Goal: Task Accomplishment & Management: Use online tool/utility

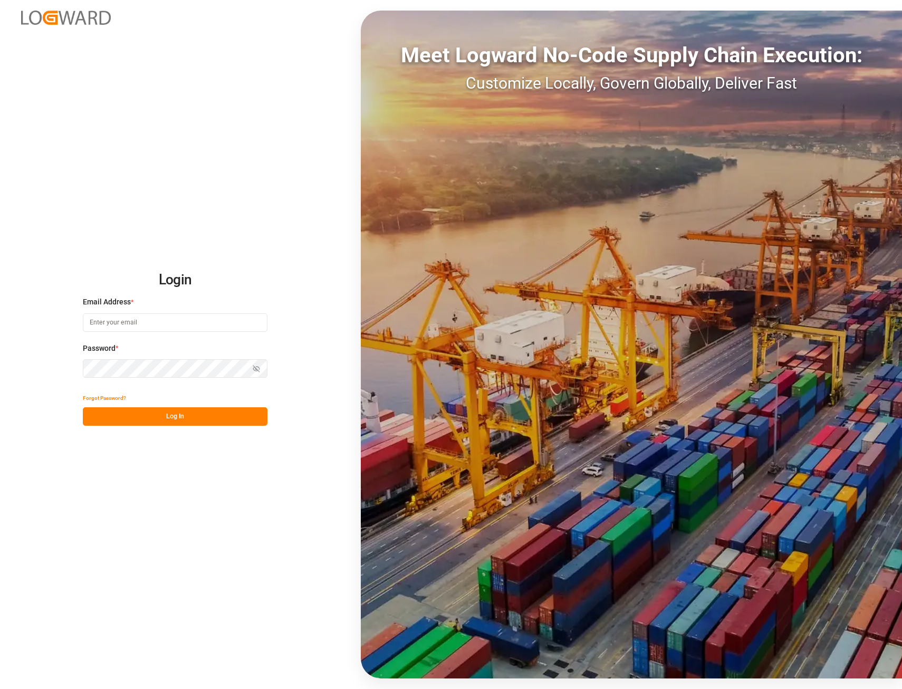
type input "ida.timmen@melitta.de"
click at [149, 415] on button "Log In" at bounding box center [175, 416] width 185 height 18
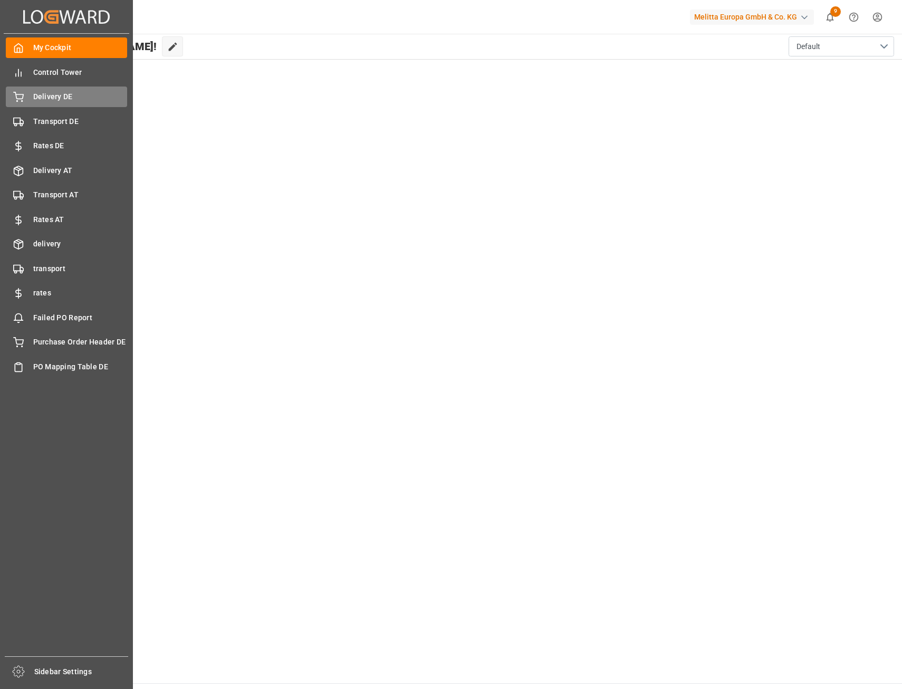
click at [54, 100] on span "Delivery DE" at bounding box center [80, 96] width 94 height 11
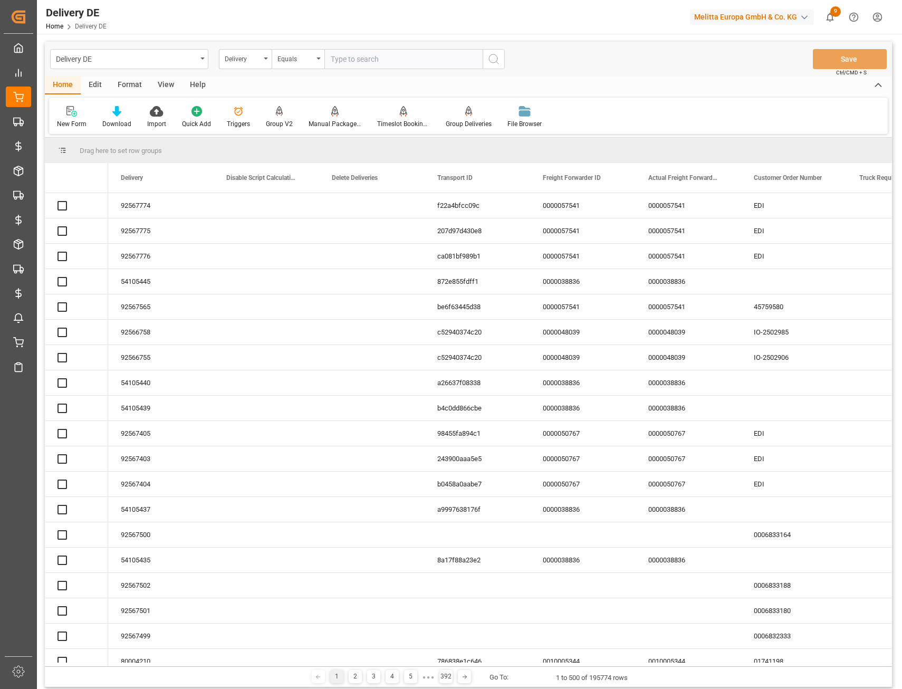
click at [120, 61] on div "Delivery DE" at bounding box center [126, 58] width 141 height 13
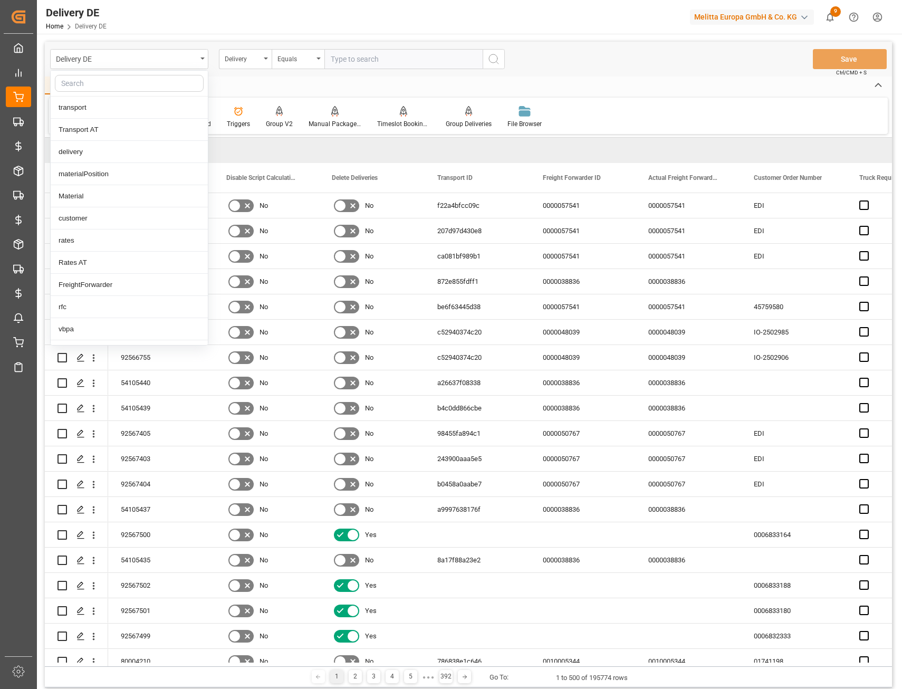
click at [88, 84] on input "text" at bounding box center [129, 83] width 149 height 17
type input "frei"
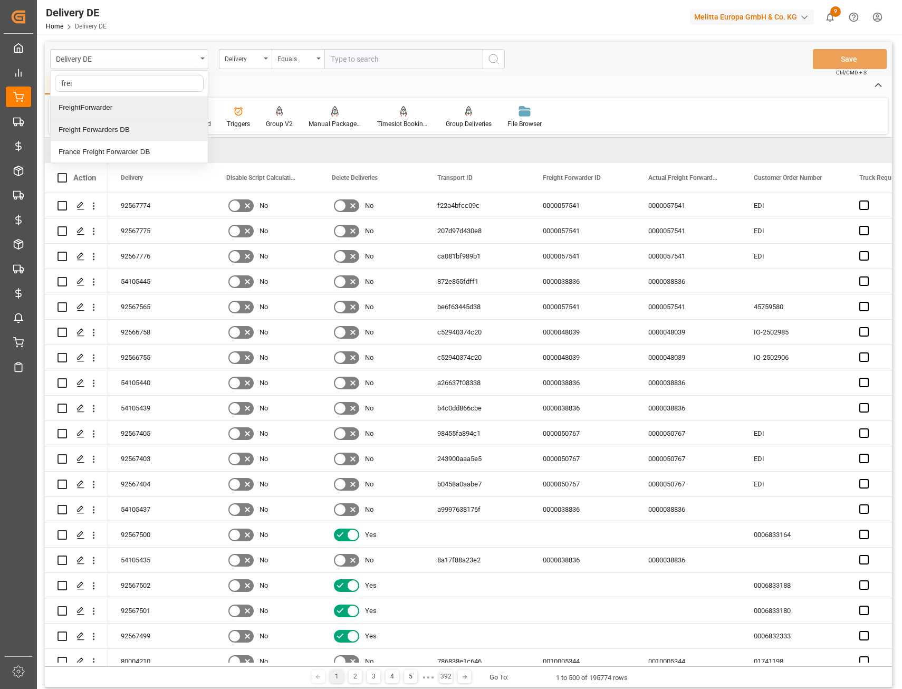
click at [97, 131] on div "Freight Forwarders DB" at bounding box center [129, 130] width 157 height 22
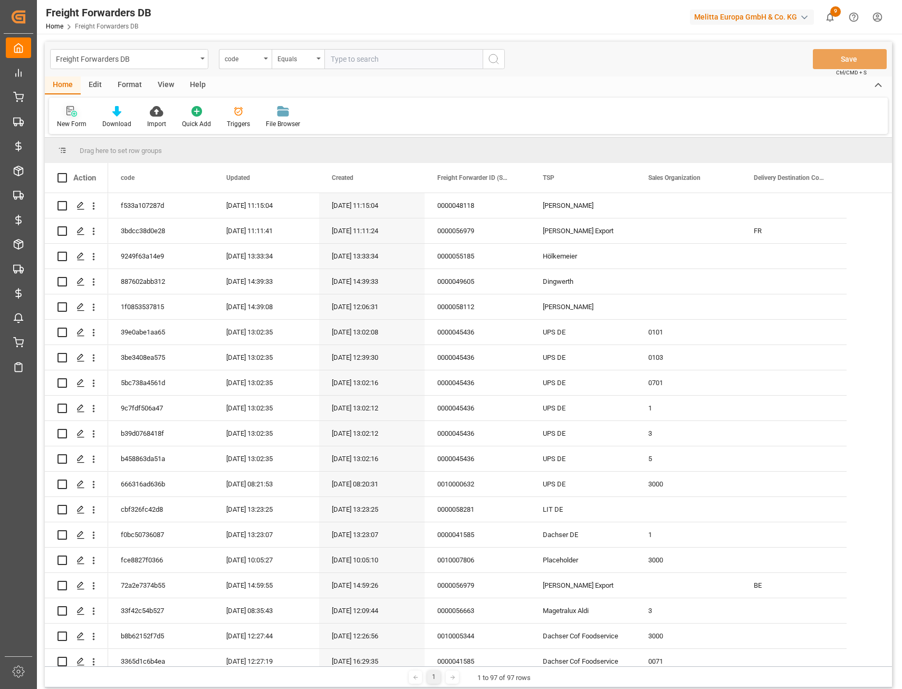
click at [69, 114] on icon at bounding box center [71, 111] width 11 height 11
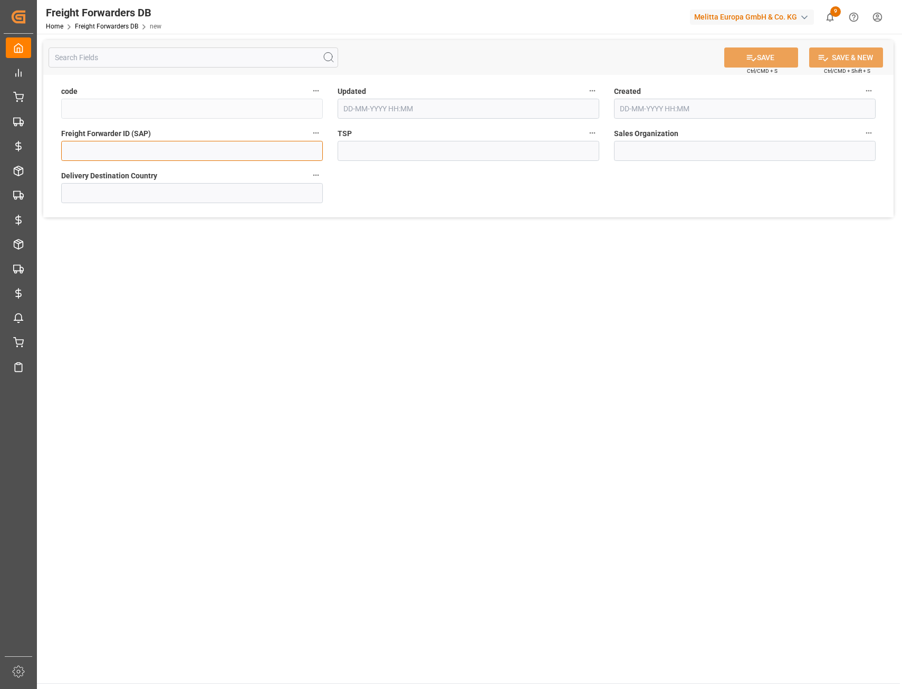
click at [124, 157] on input at bounding box center [192, 151] width 262 height 20
paste input "0000049329"
type input "0000049329"
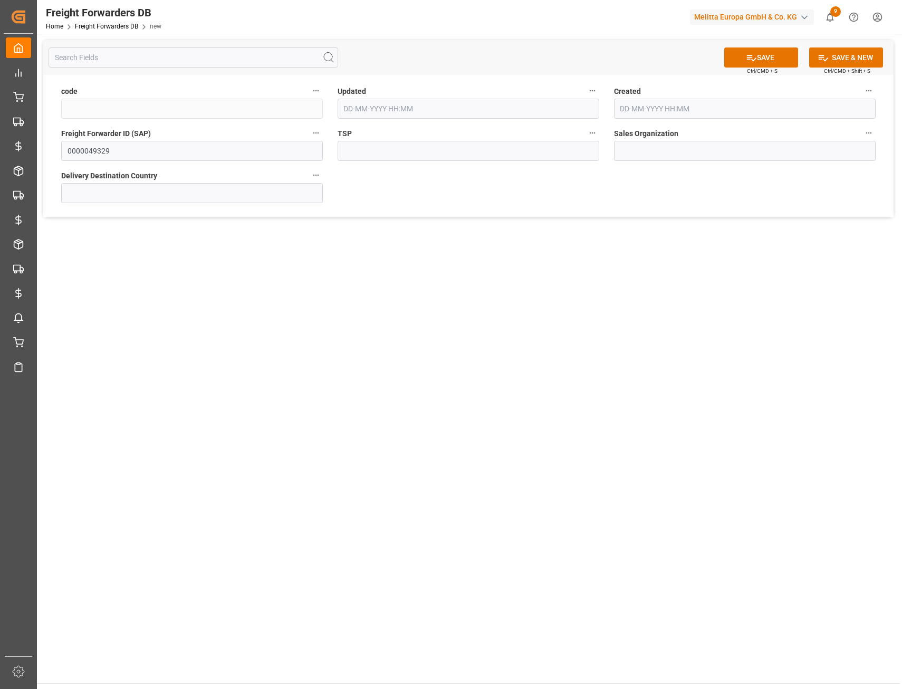
click at [387, 139] on label "TSP" at bounding box center [469, 133] width 262 height 15
click at [585, 139] on button "TSP" at bounding box center [592, 133] width 14 height 14
click at [386, 151] on div at bounding box center [451, 344] width 902 height 689
click at [363, 157] on input at bounding box center [469, 151] width 262 height 20
paste input "DPD DE"
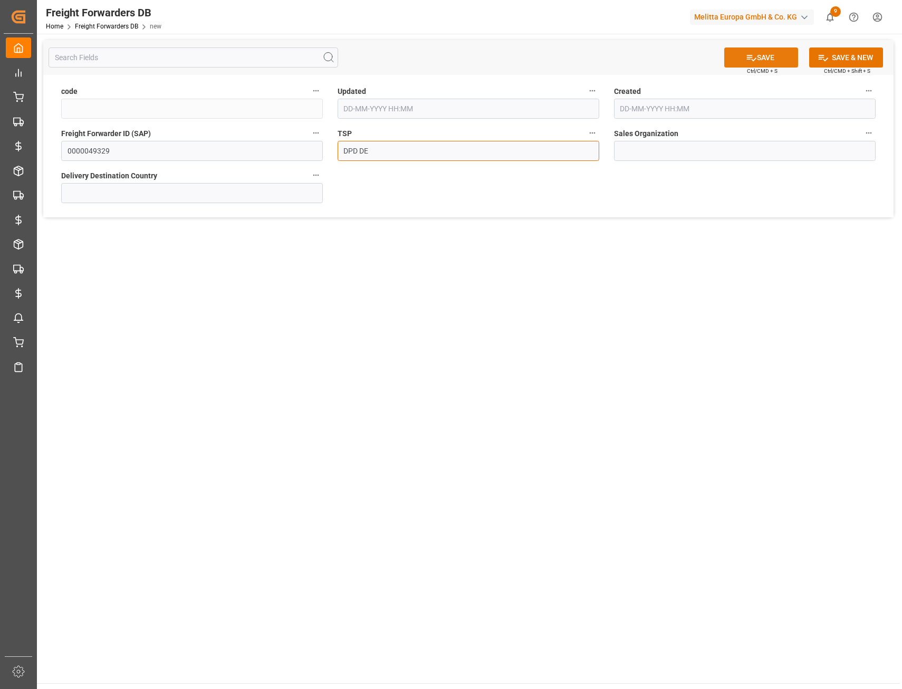
type input "DPD DE"
click at [767, 57] on button "SAVE" at bounding box center [761, 57] width 74 height 20
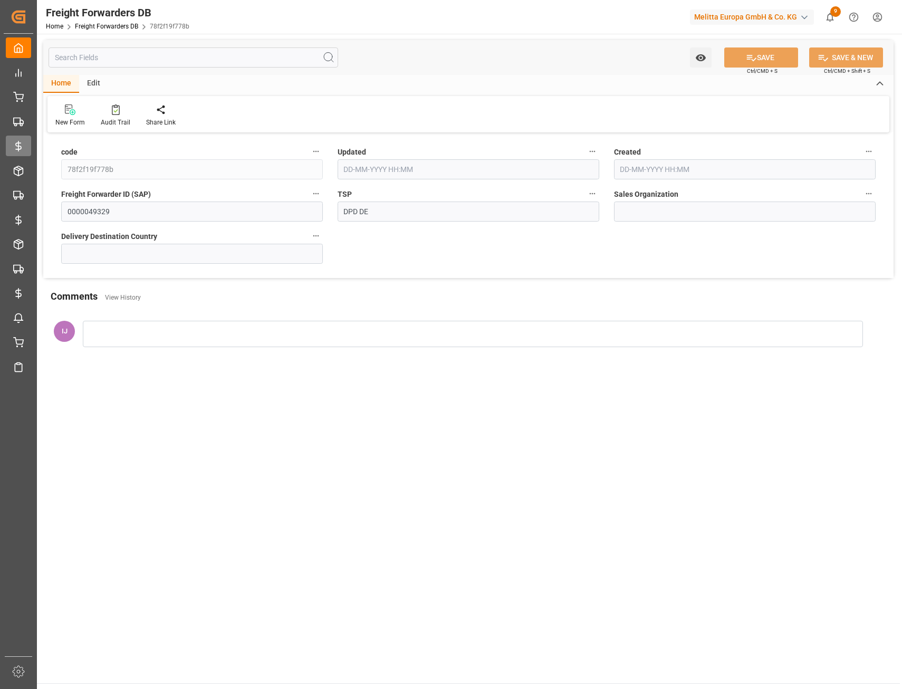
type input "[DATE] 09:15"
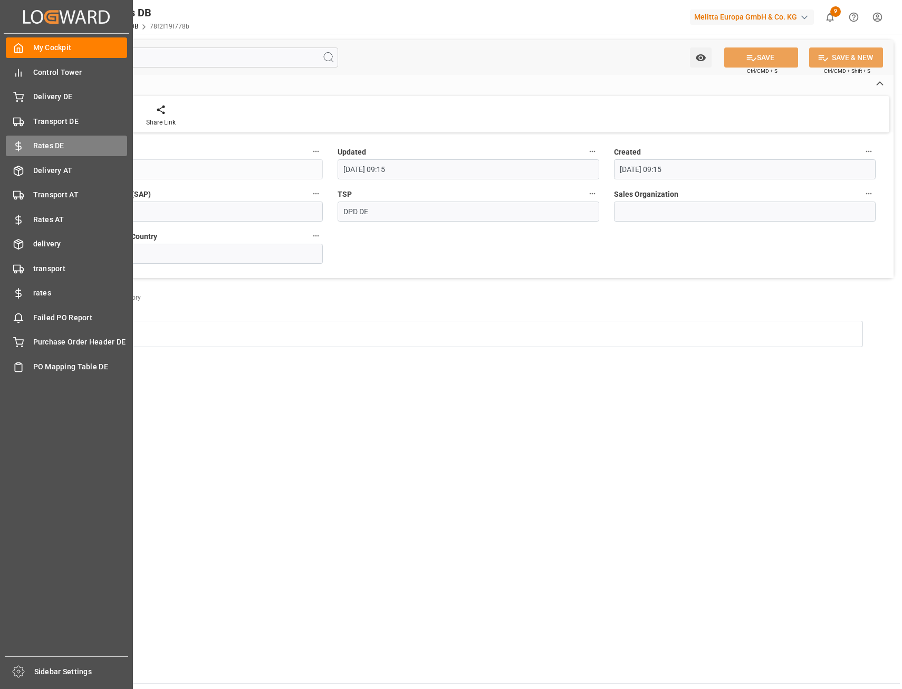
click at [49, 145] on span "Rates DE" at bounding box center [80, 145] width 94 height 11
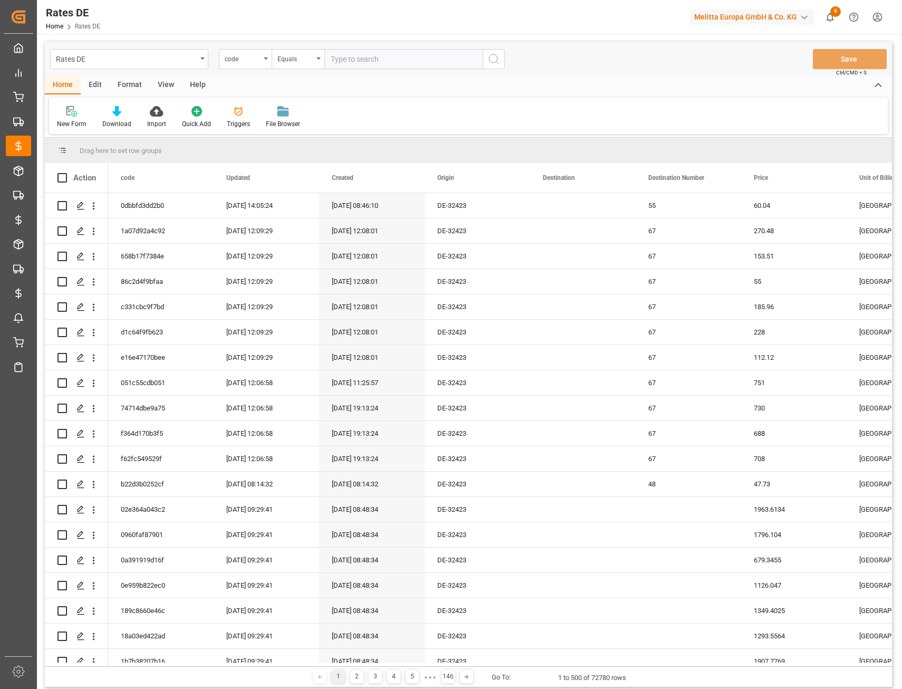
click at [95, 83] on div "Edit" at bounding box center [95, 85] width 29 height 18
click at [229, 115] on icon at bounding box center [231, 111] width 11 height 11
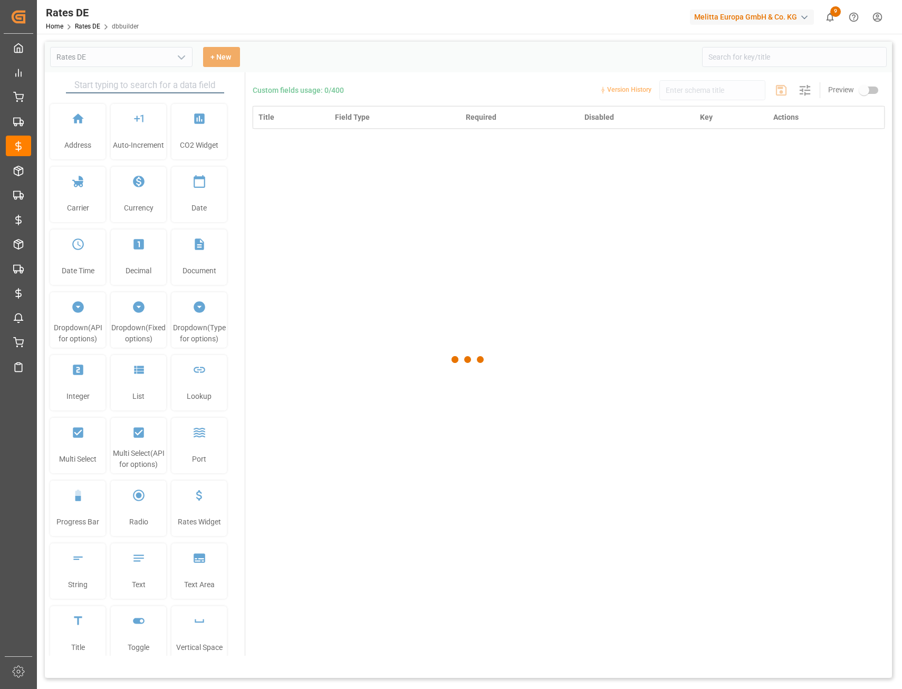
type input "Rates DE"
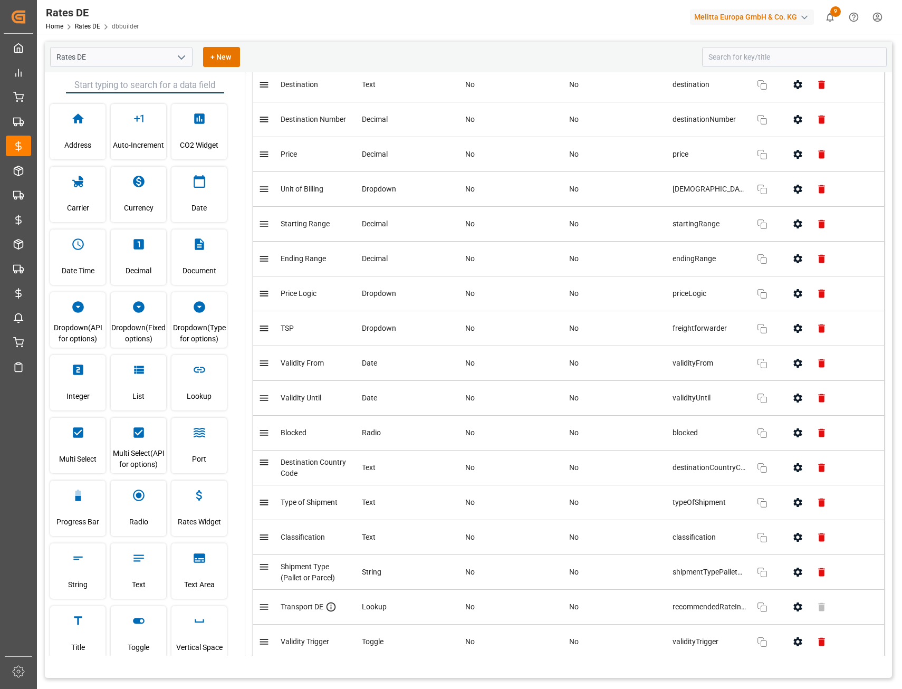
scroll to position [211, 0]
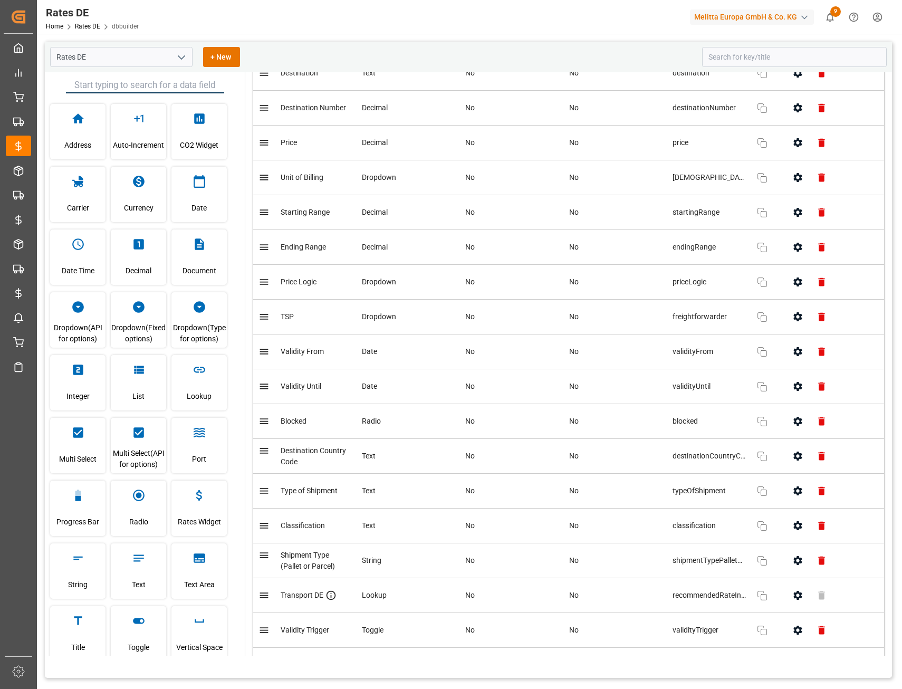
click at [793, 316] on icon "button" at bounding box center [797, 316] width 11 height 11
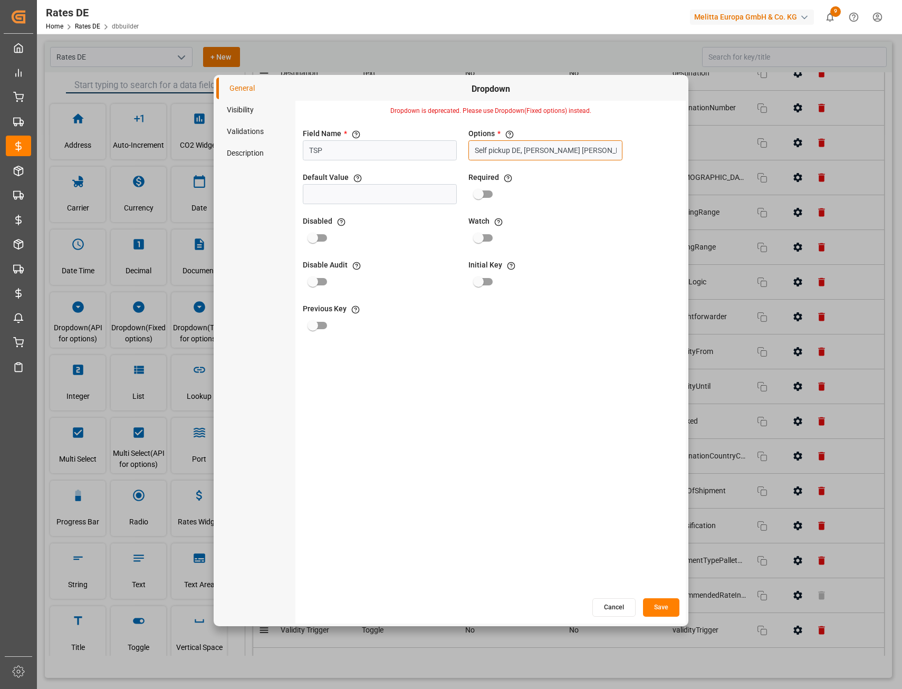
click at [534, 150] on input "Self pickup DE, [PERSON_NAME] [PERSON_NAME] Food Services DE, Magetralux BE, Va…" at bounding box center [545, 150] width 154 height 20
click at [522, 200] on input "text" at bounding box center [558, 198] width 111 height 21
type input "DPD DE"
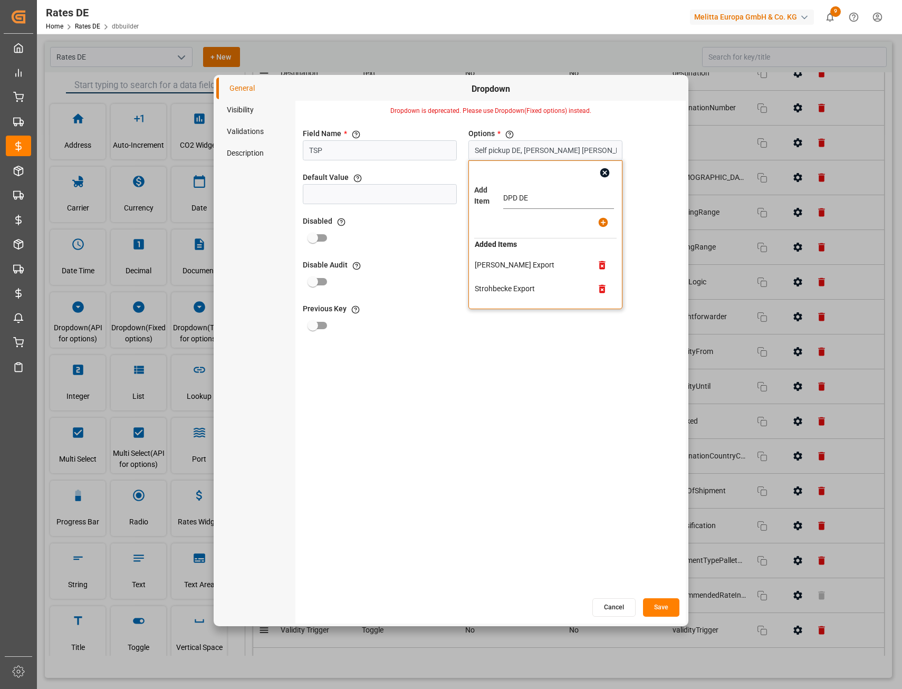
click at [599, 223] on icon "button" at bounding box center [602, 222] width 9 height 9
type input "Self pickup DE, [PERSON_NAME] [PERSON_NAME] Food Services DE, Magetralux BE, Va…"
click at [657, 603] on button "Save" at bounding box center [661, 607] width 36 height 18
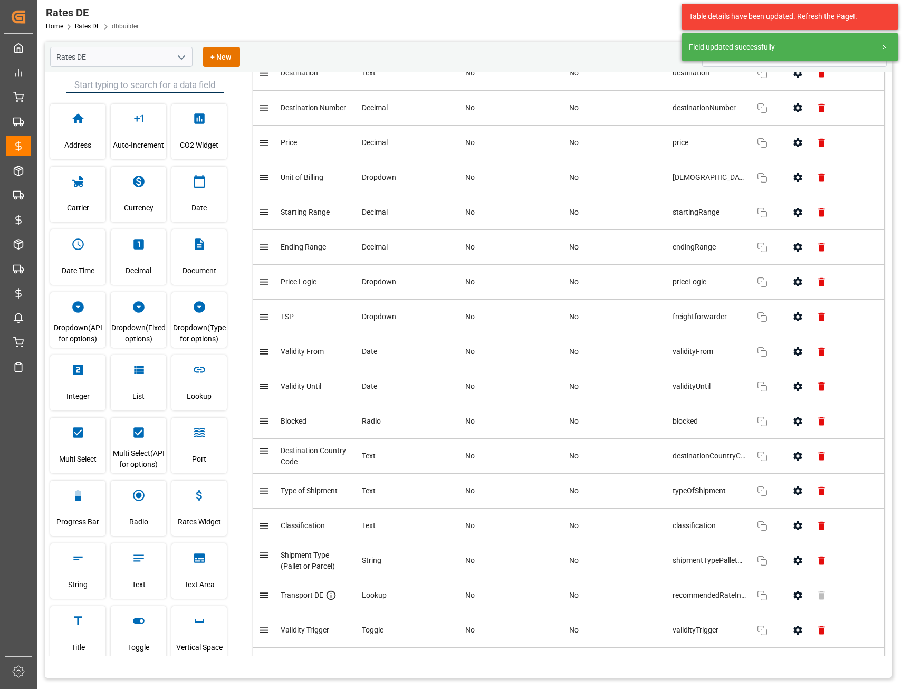
click at [786, 314] on button "button" at bounding box center [798, 317] width 24 height 24
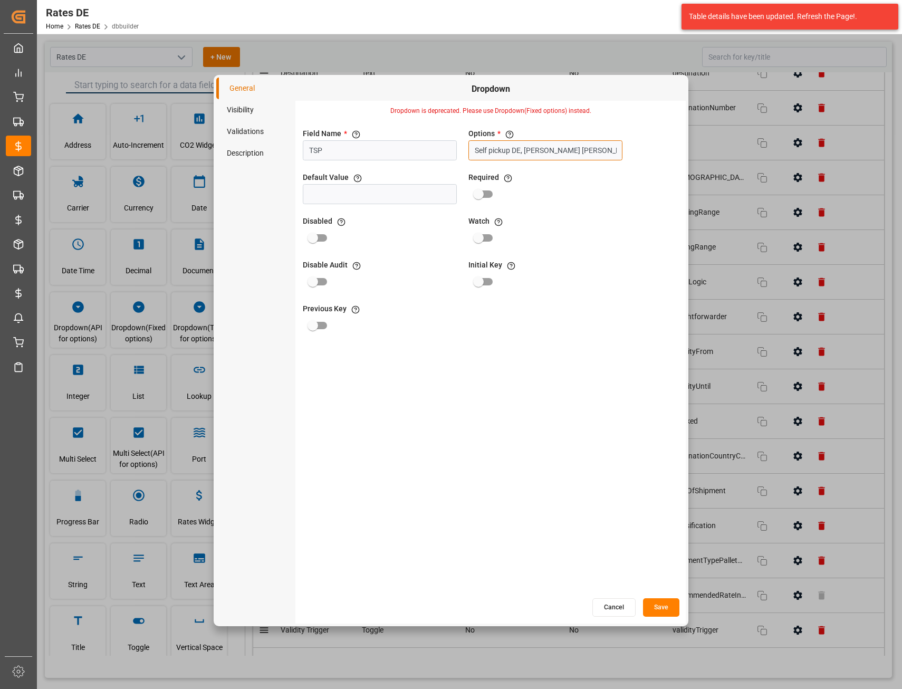
click at [542, 152] on input "Self pickup DE, [PERSON_NAME] [PERSON_NAME] Food Services DE, Magetralux BE, Va…" at bounding box center [545, 150] width 154 height 20
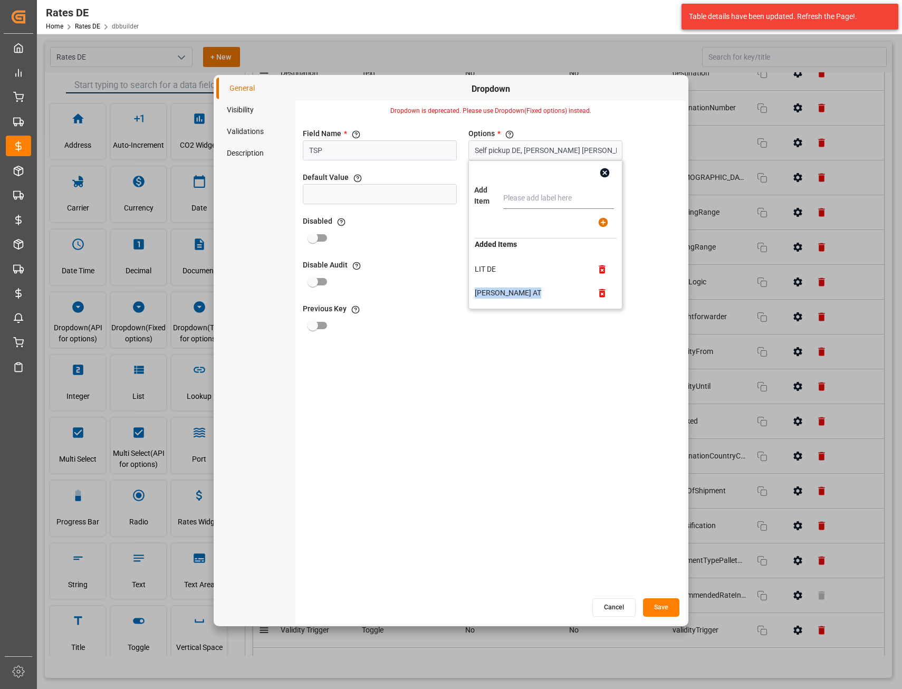
drag, startPoint x: 506, startPoint y: 254, endPoint x: 493, endPoint y: 256, distance: 12.8
click at [493, 256] on tbody "Self pickup [PERSON_NAME] [PERSON_NAME] Food Services DE Magetralux BE Van Rooi…" at bounding box center [545, 277] width 142 height 53
click at [613, 608] on button "Cancel" at bounding box center [613, 607] width 43 height 18
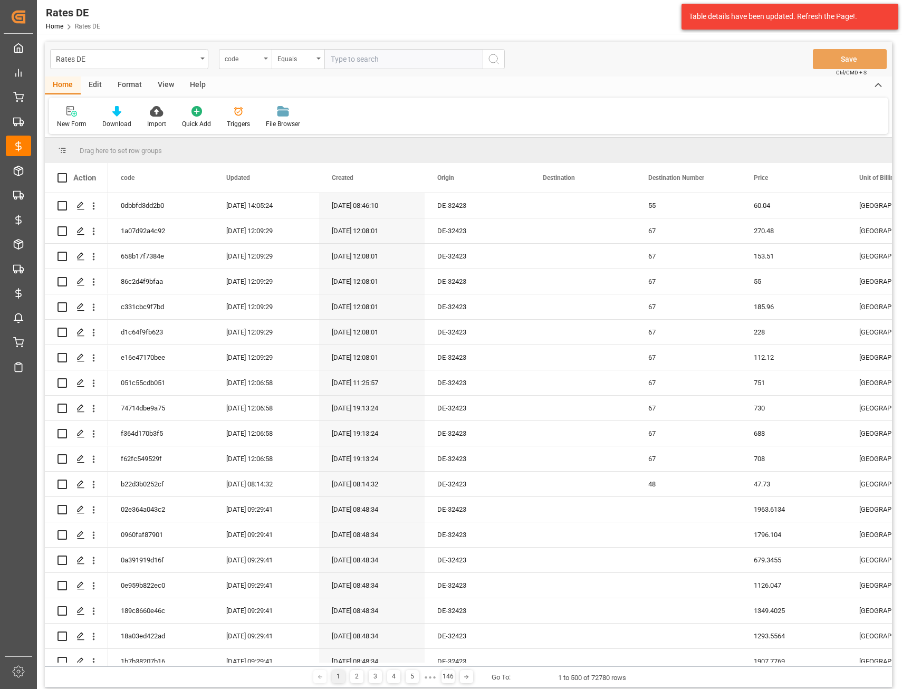
click at [254, 59] on div "code" at bounding box center [243, 58] width 36 height 12
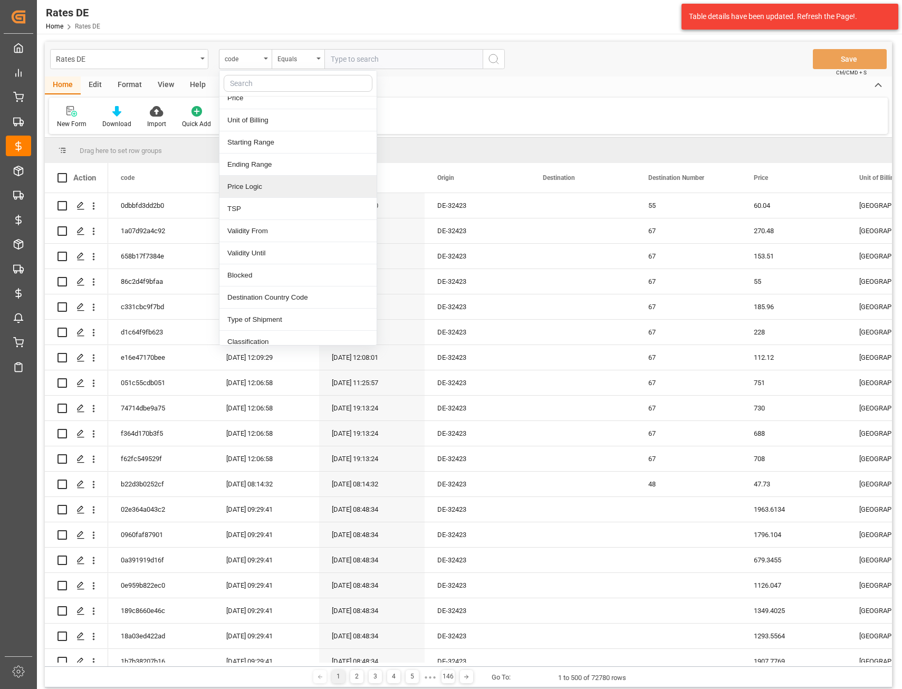
scroll to position [158, 0]
click at [249, 188] on div "TSP" at bounding box center [297, 193] width 157 height 22
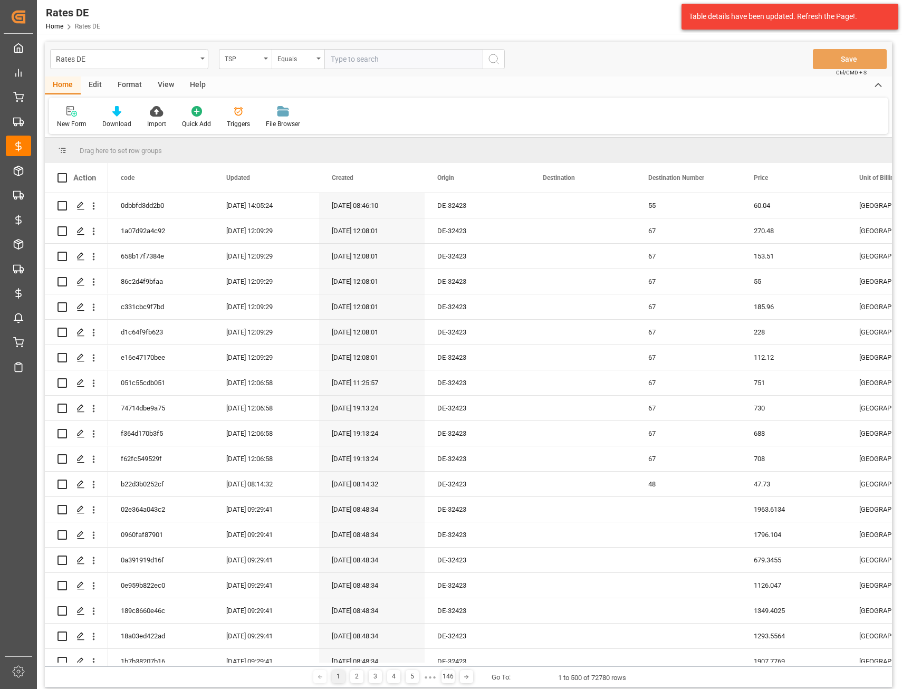
click at [345, 63] on input "text" at bounding box center [403, 59] width 158 height 20
type input "[PERSON_NAME]"
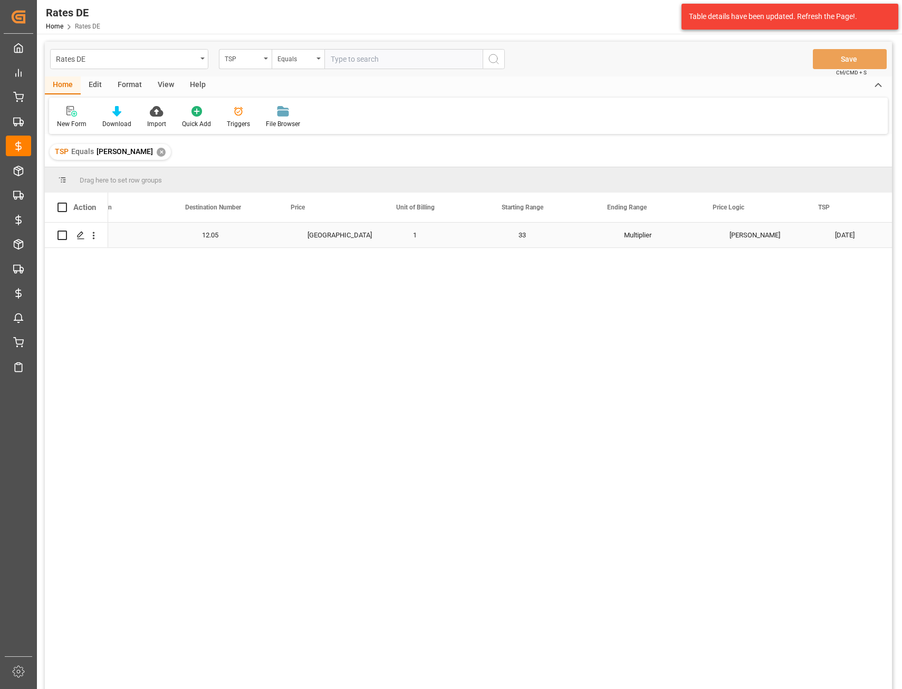
scroll to position [0, 437]
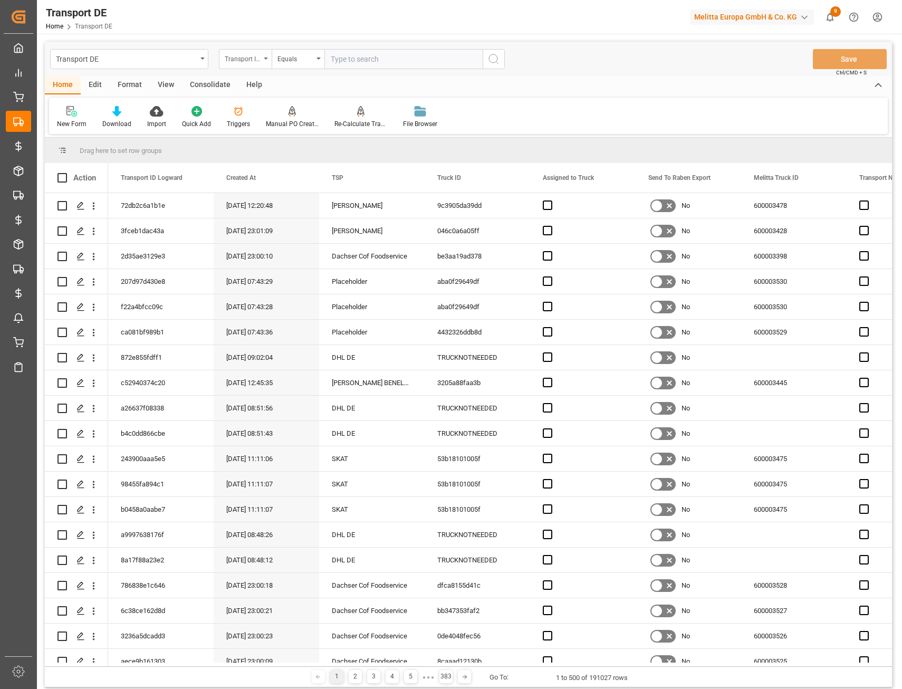
click at [251, 61] on div "Transport ID Logward" at bounding box center [243, 58] width 36 height 12
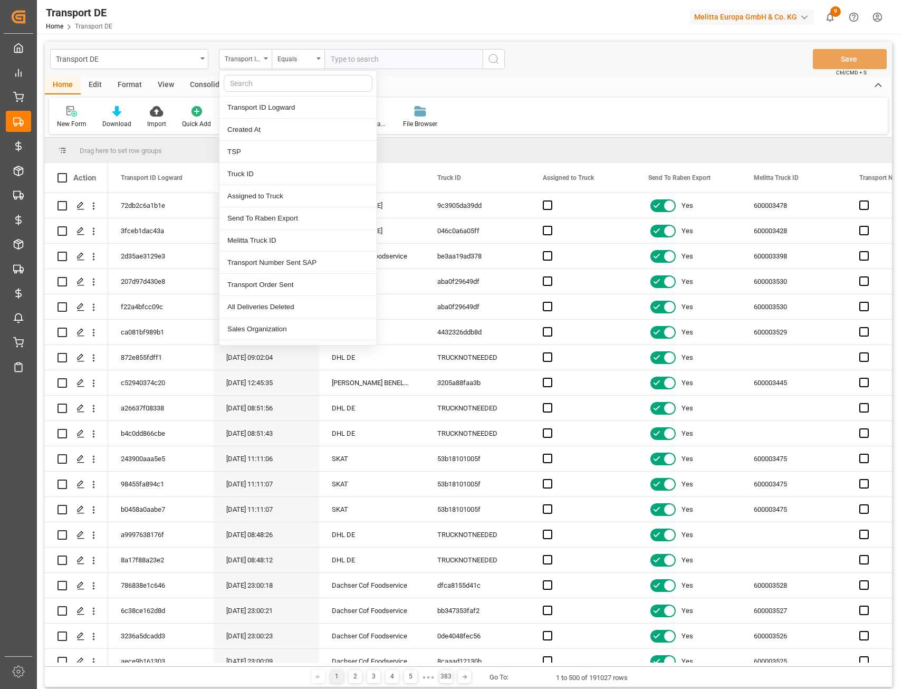
click at [253, 87] on input "text" at bounding box center [298, 83] width 149 height 17
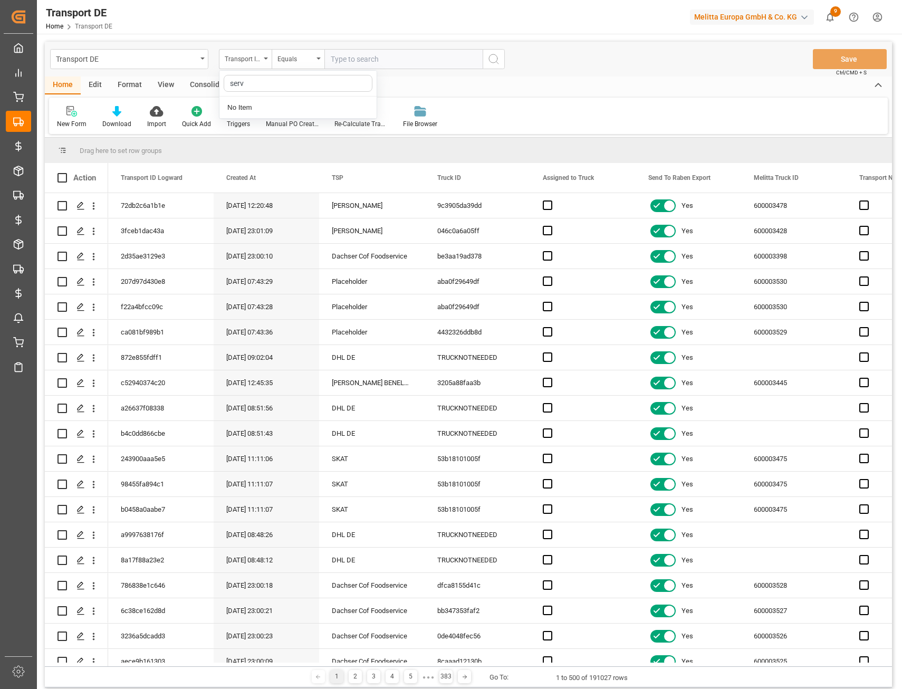
drag, startPoint x: 260, startPoint y: 85, endPoint x: 201, endPoint y: 84, distance: 59.1
click at [201, 83] on div "Transport DE Transport ID Logward serv No Item Equals Save Ctrl/CMD + S Home Ed…" at bounding box center [468, 365] width 847 height 646
type input "ts"
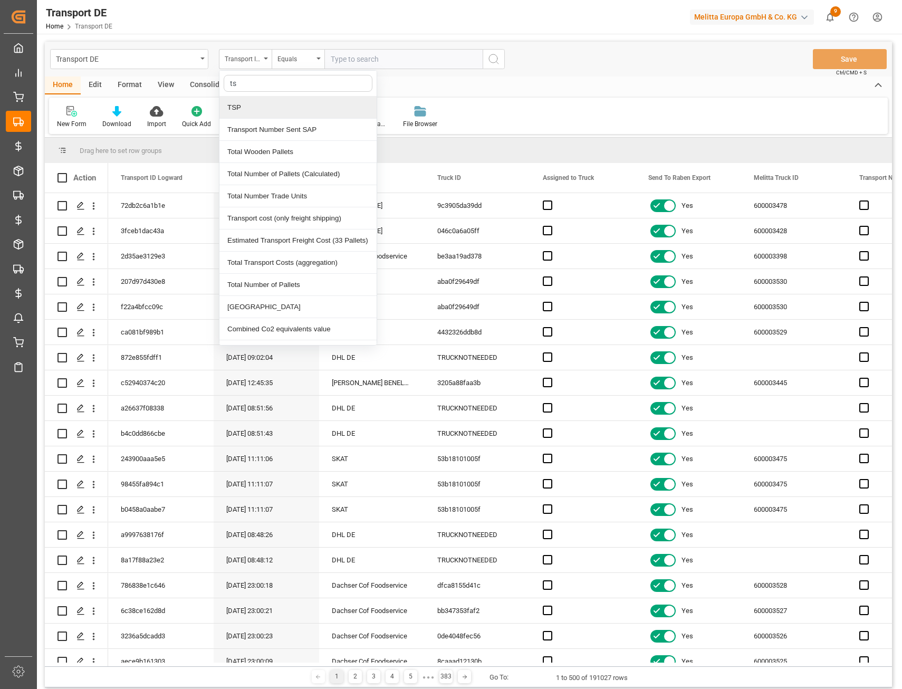
click at [257, 107] on div "TSP" at bounding box center [297, 108] width 157 height 22
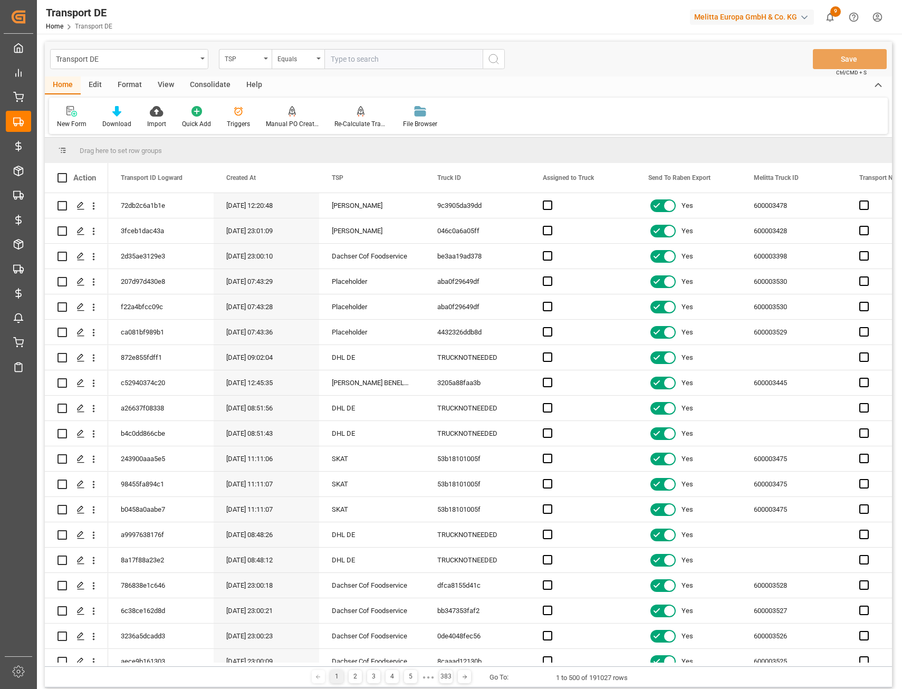
click at [357, 62] on input "text" at bounding box center [403, 59] width 158 height 20
type input "[PERSON_NAME]"
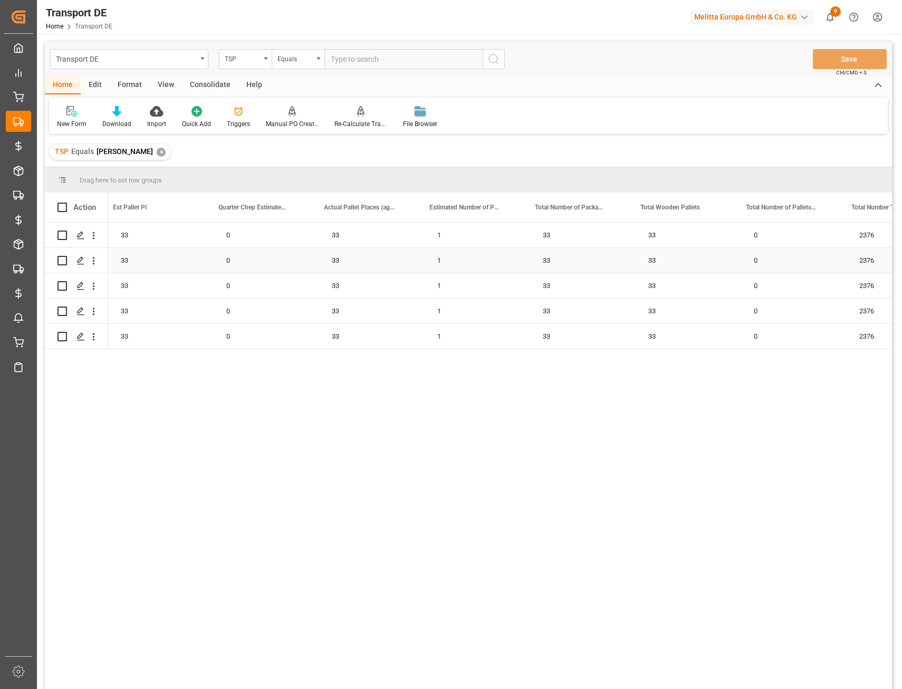
scroll to position [0, 2110]
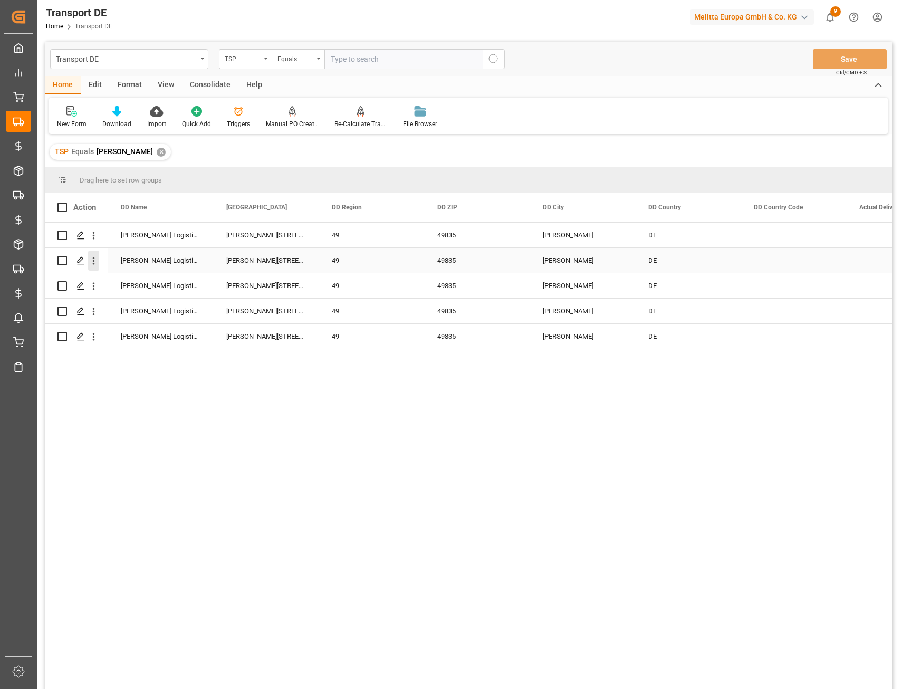
click at [92, 260] on icon "open menu" at bounding box center [93, 260] width 11 height 11
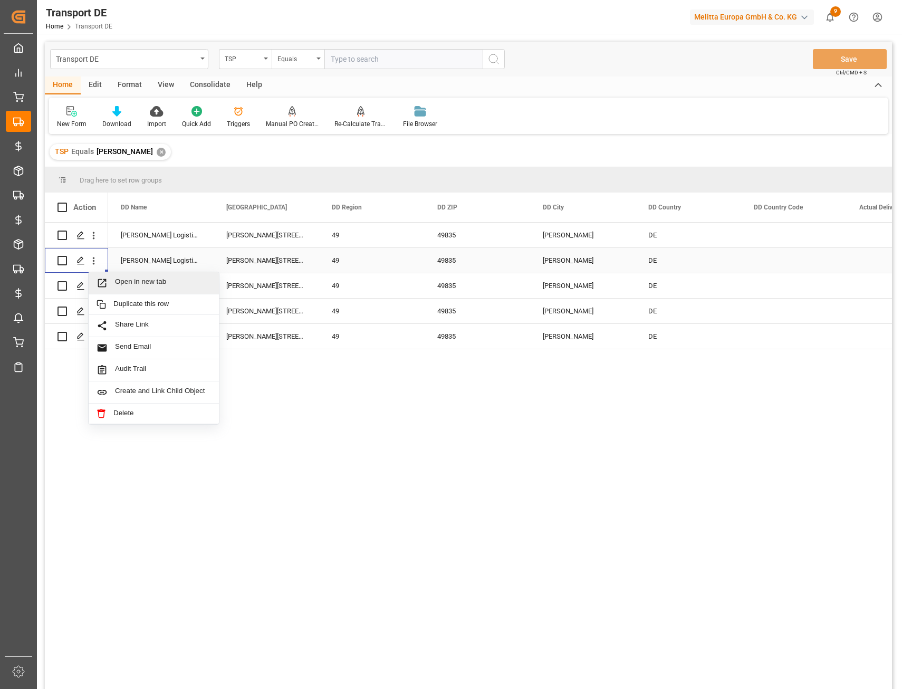
click at [123, 280] on span "Open in new tab" at bounding box center [163, 282] width 96 height 11
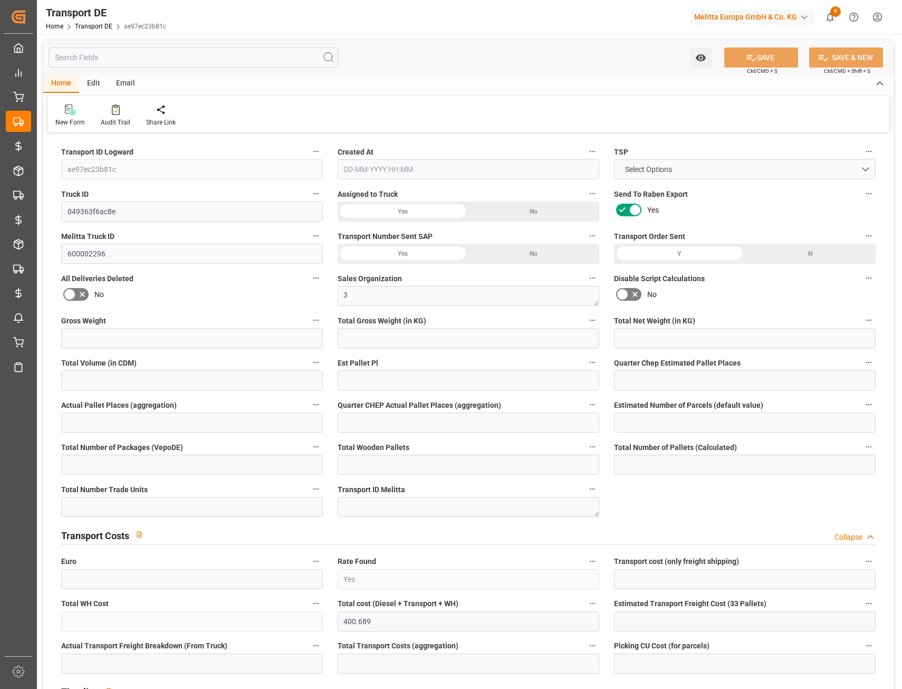
type input "10593"
type input "9280.656"
type input "7869.312"
type input "54220.32"
type input "33"
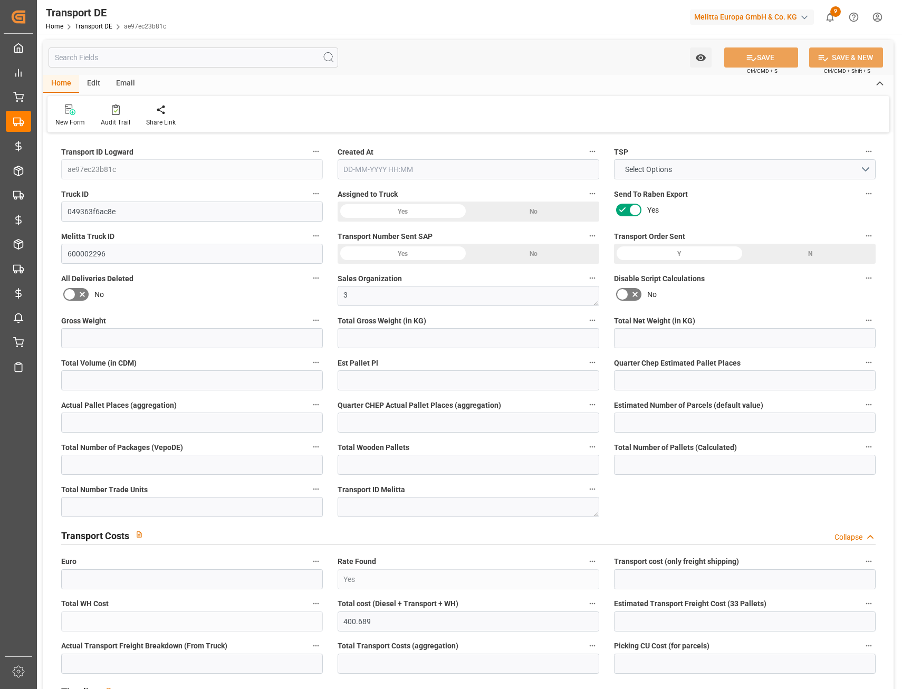
type input "0"
type input "33"
type input "0"
type input "1"
type input "33"
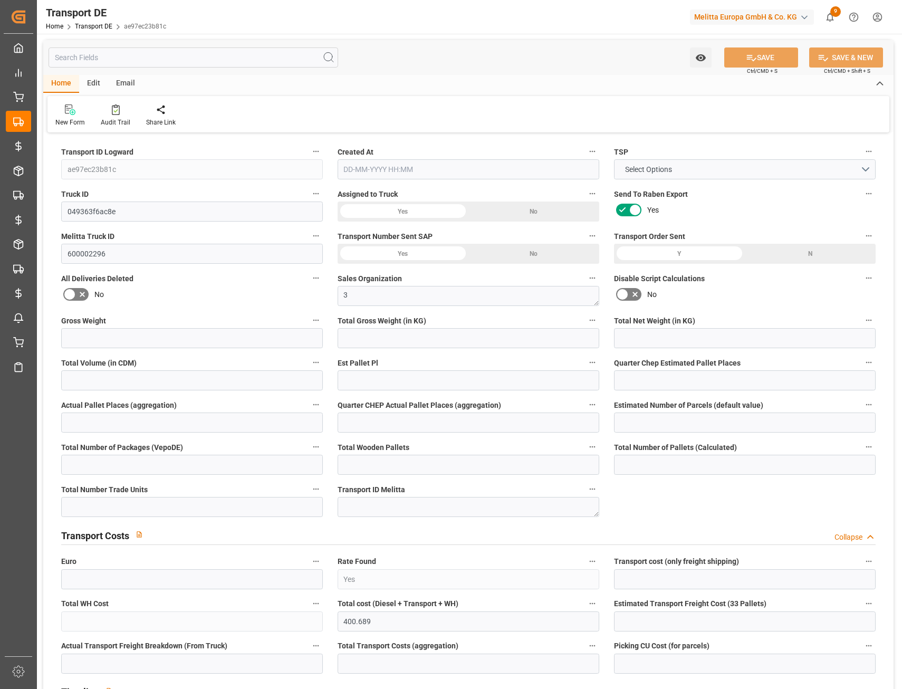
type input "33"
type input "0"
type input "2376"
type input "0"
type input "397.65"
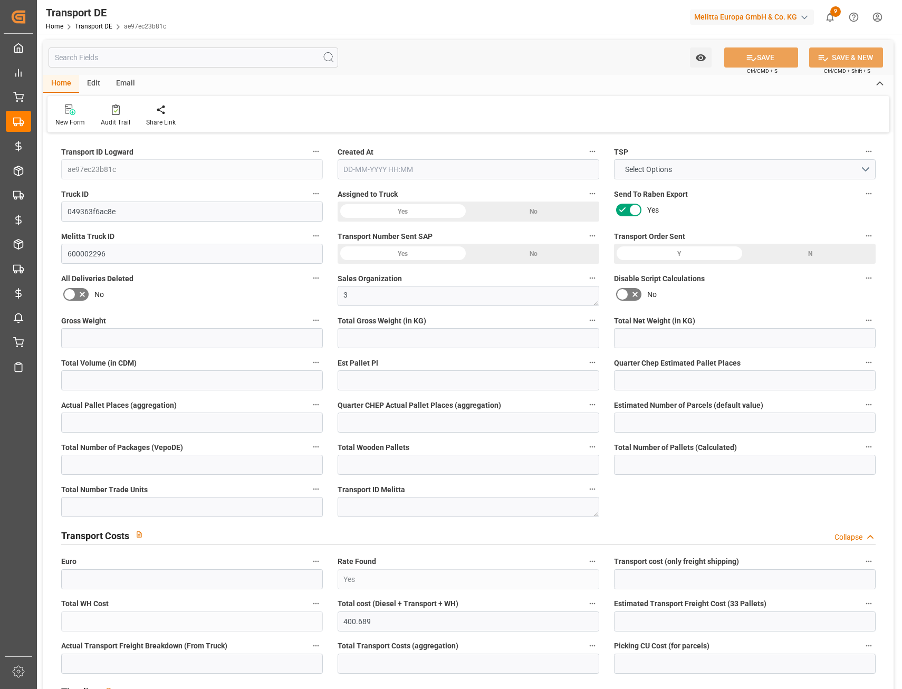
type input "3.039"
type input "397.65"
type input "49"
type input "0"
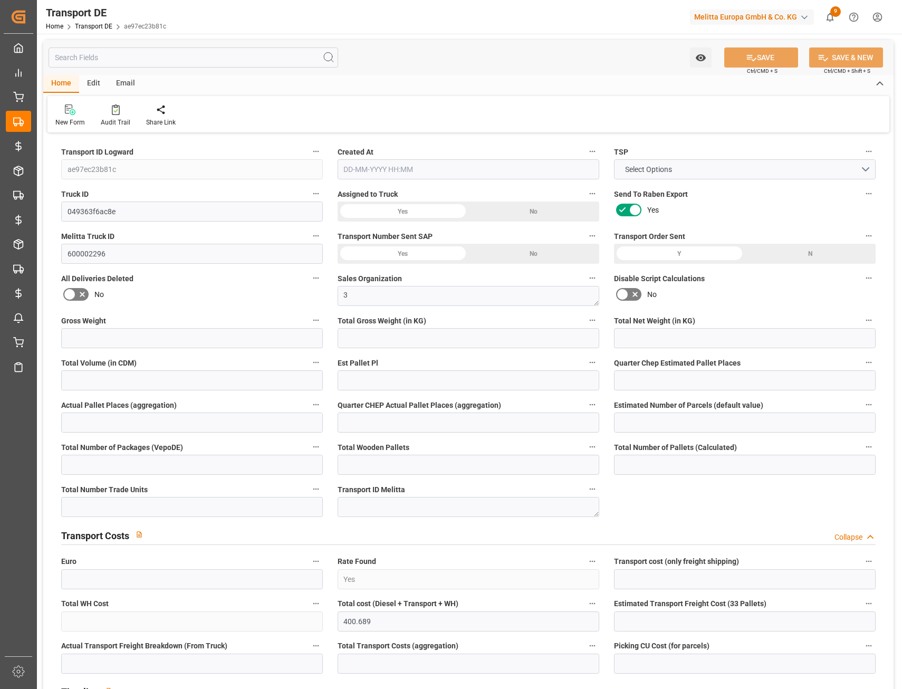
type input "0"
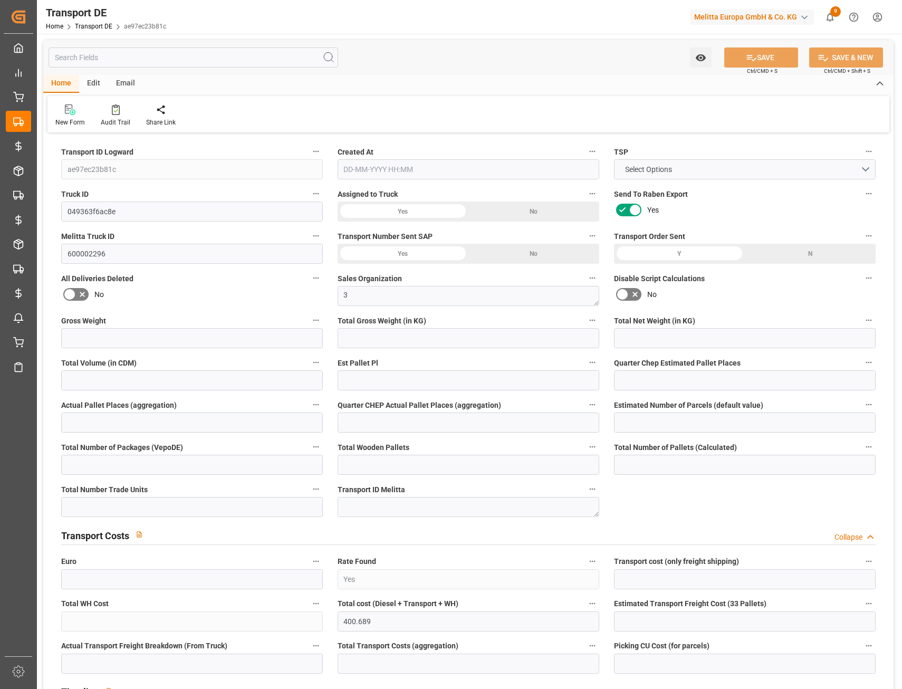
type input "0"
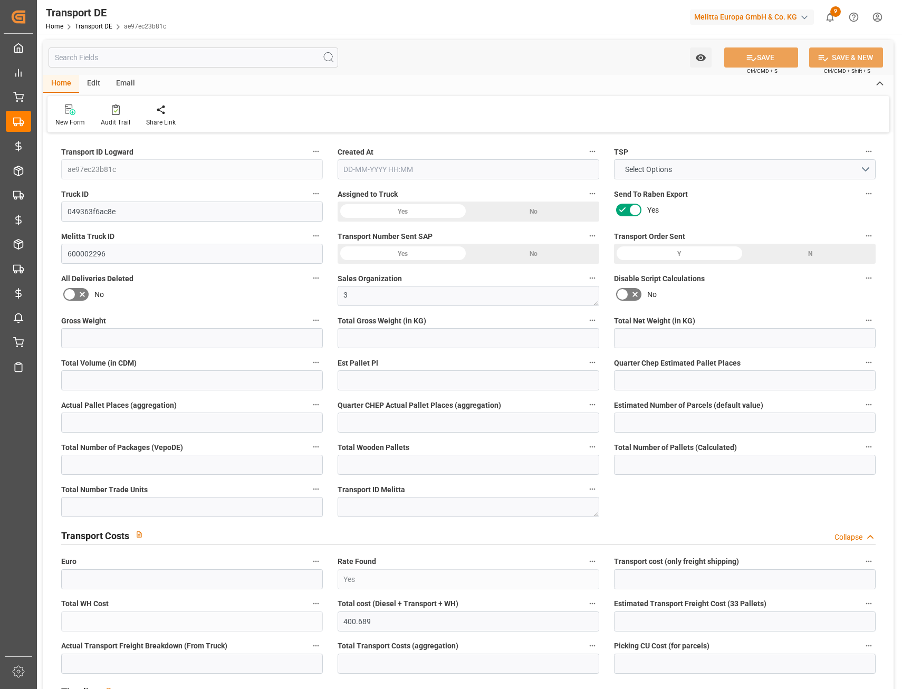
type input "0"
type input "9280.656"
type input "21"
type input "100"
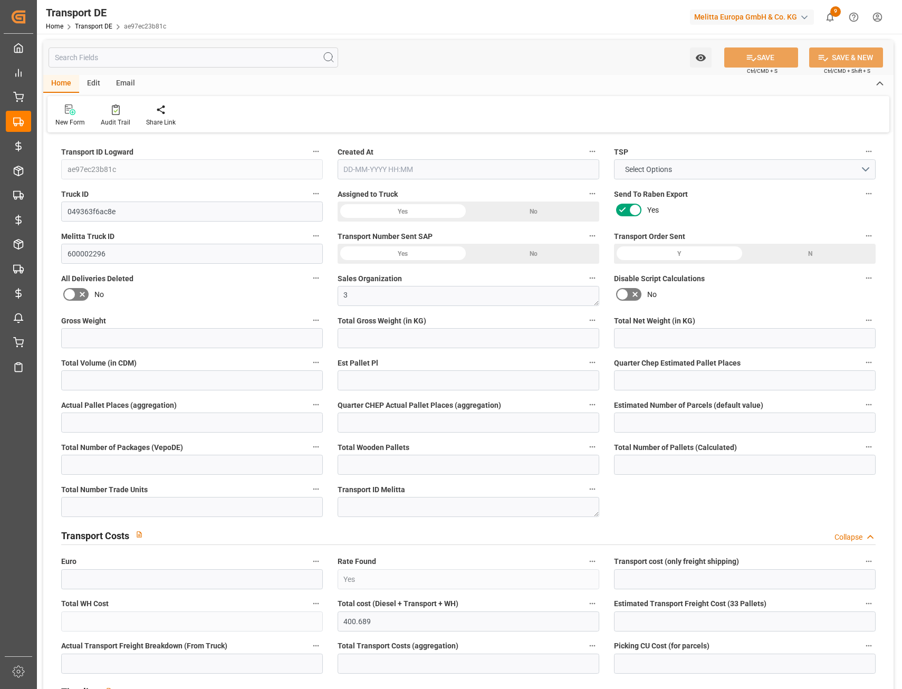
type input "33"
type input "0"
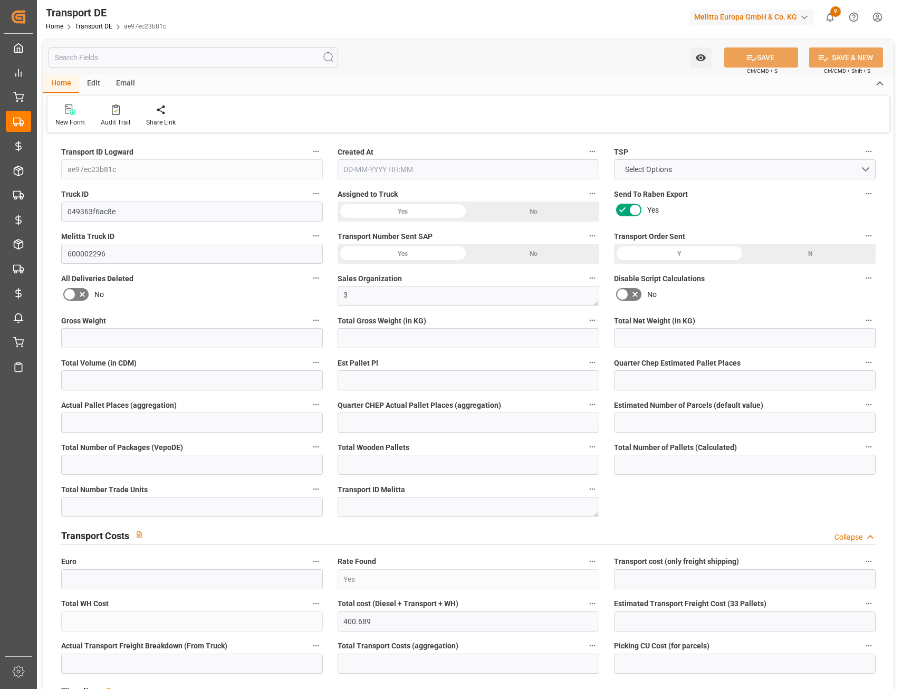
type input "0"
type input "1"
type input "0"
type input "2376"
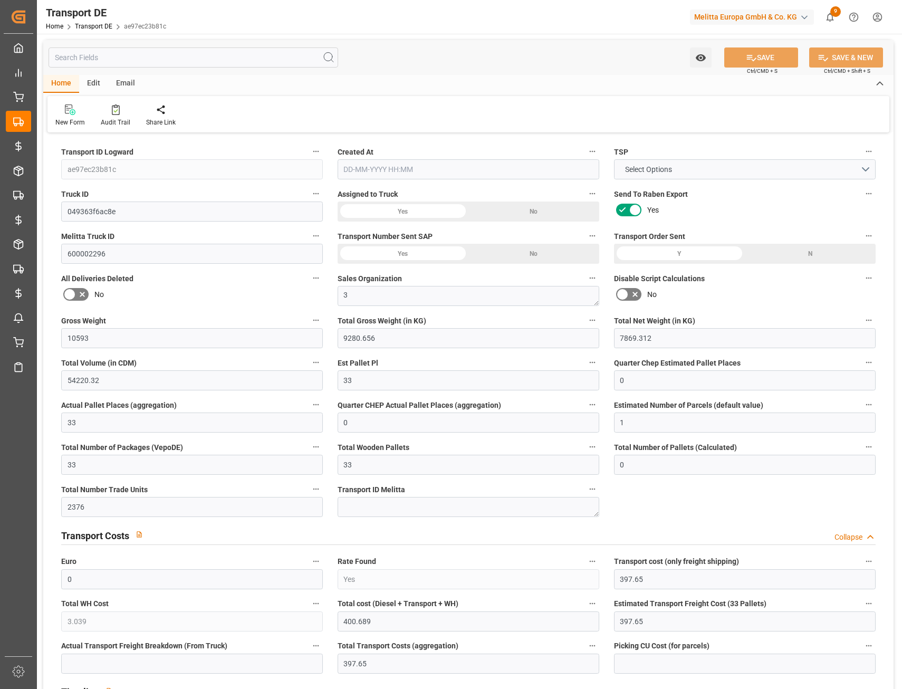
type input "400.689"
type input "397.65"
type input "[DATE] 11:15"
type input "[DATE]"
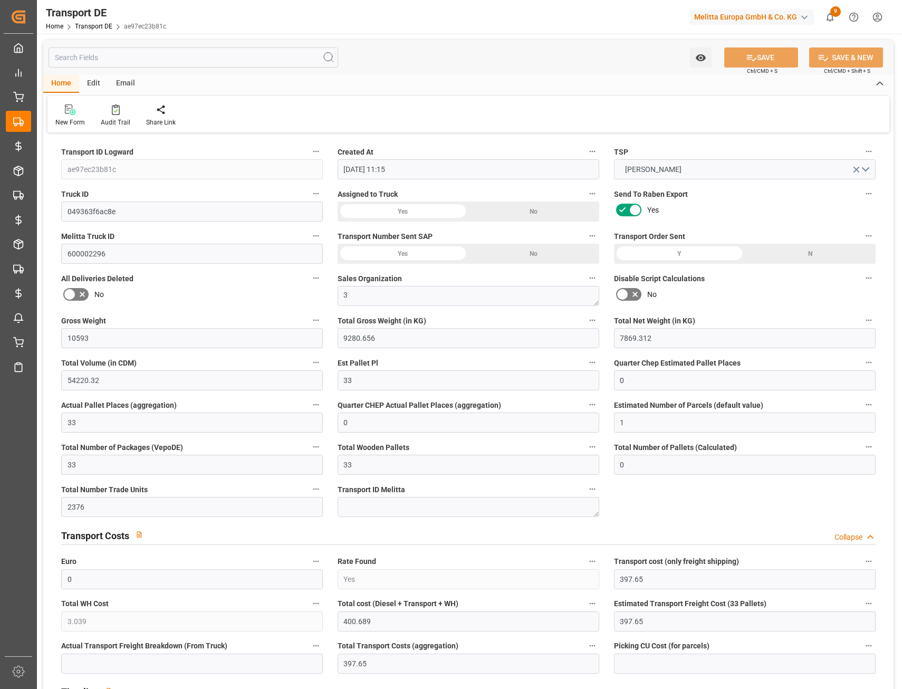
type input "[DATE]"
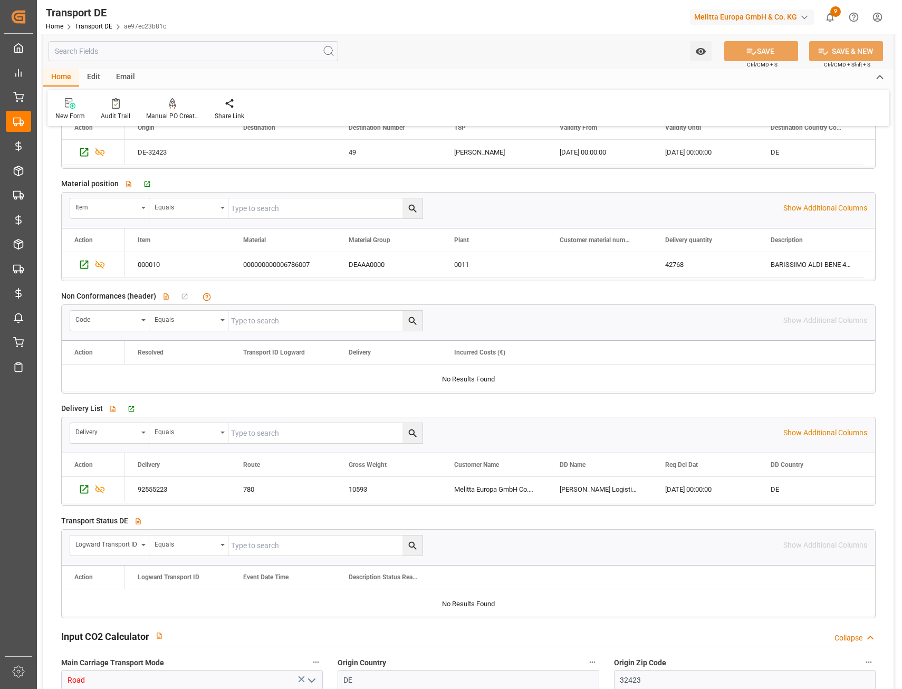
scroll to position [1635, 0]
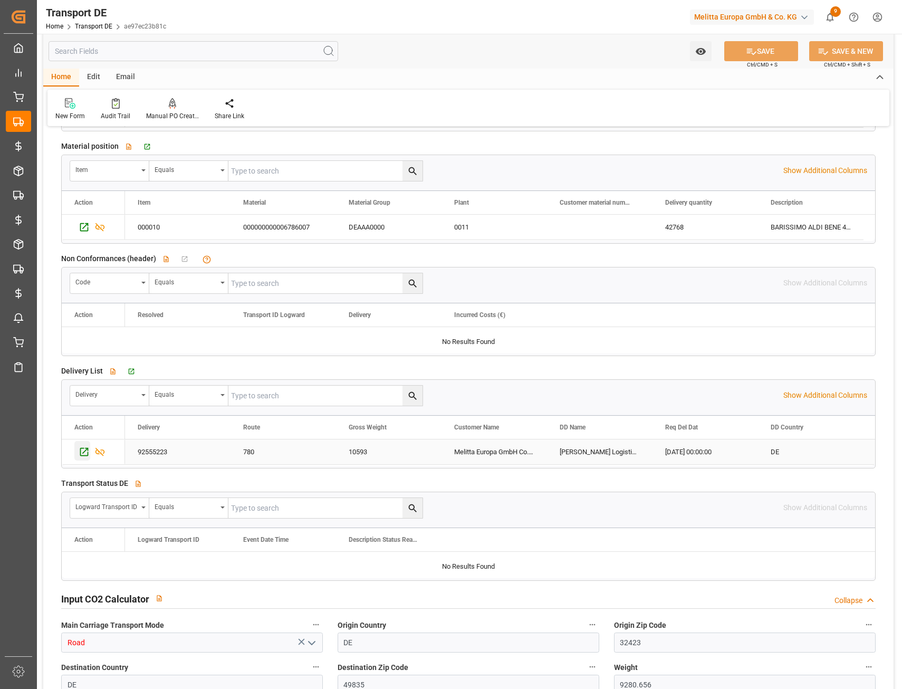
click at [84, 454] on icon "Press SPACE to select this row." at bounding box center [84, 451] width 11 height 11
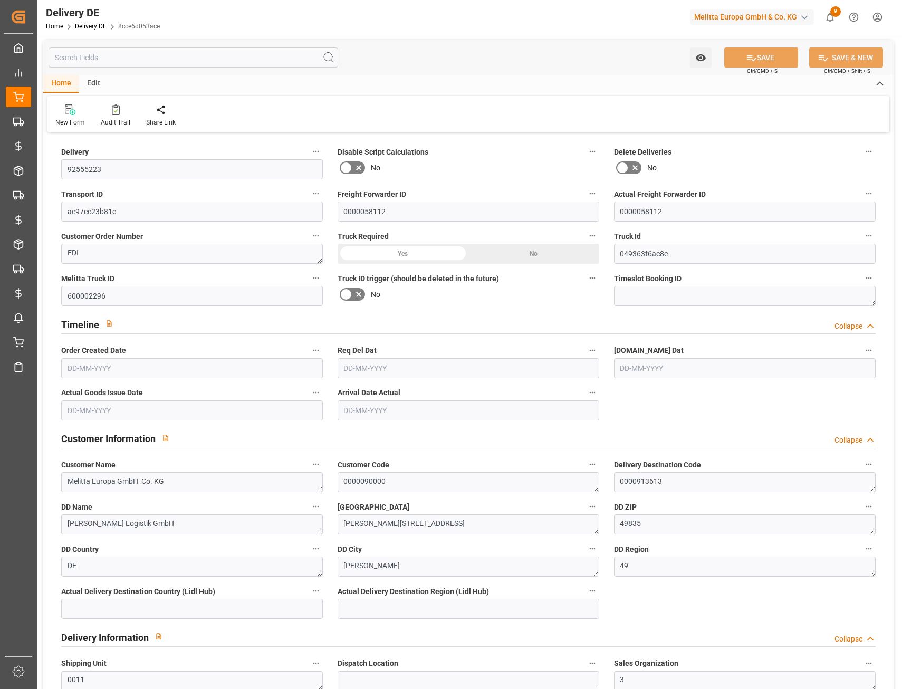
type input "33"
type input "7869.312"
type input "10593"
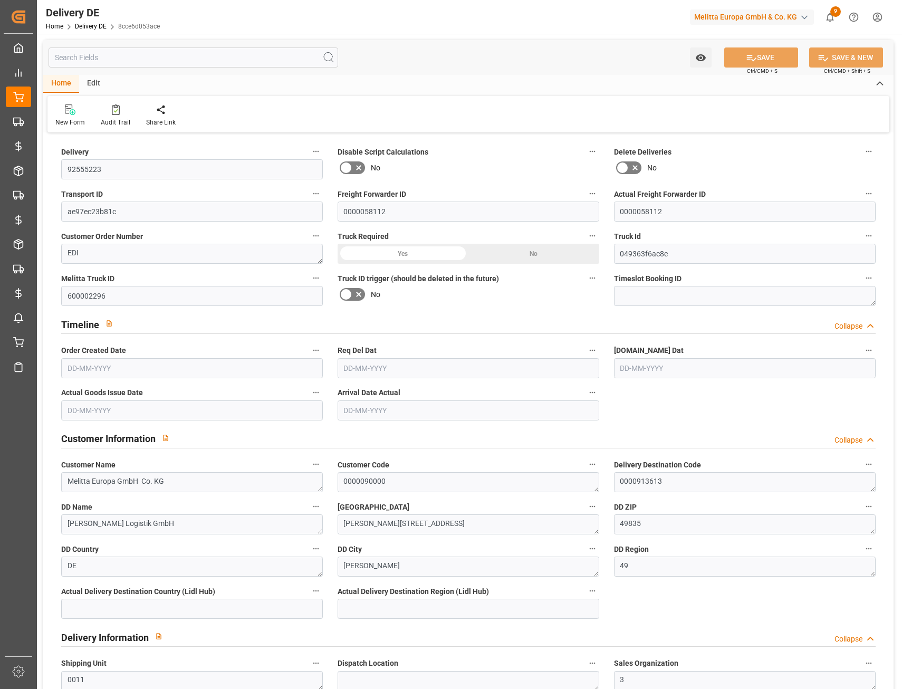
type input "54220.32"
type input "[DATE]"
